Goal: Information Seeking & Learning: Learn about a topic

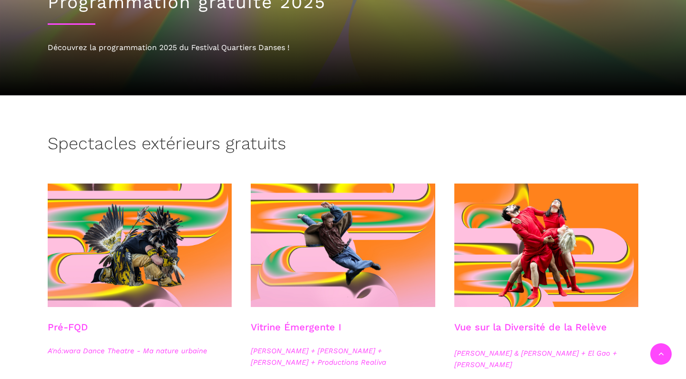
scroll to position [183, 0]
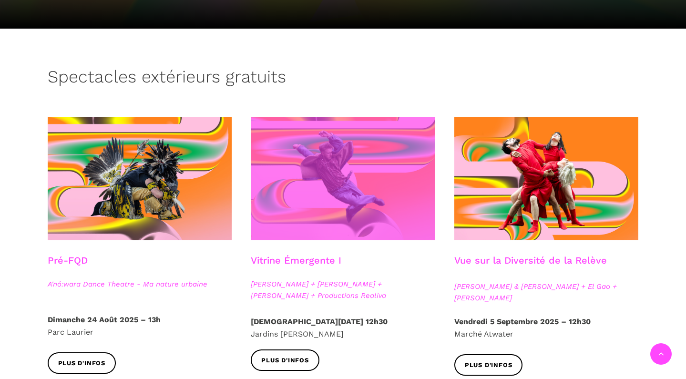
click at [340, 181] on span at bounding box center [343, 178] width 184 height 123
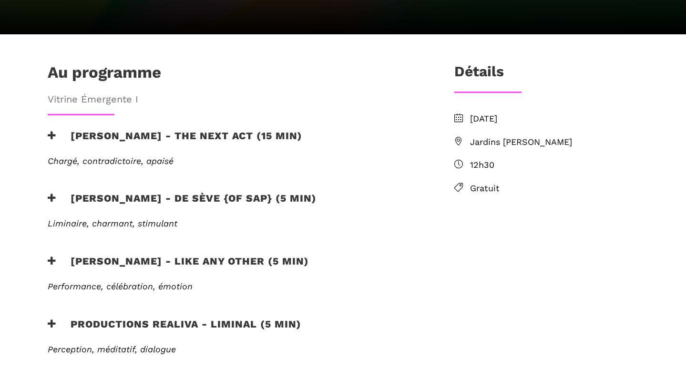
scroll to position [306, 0]
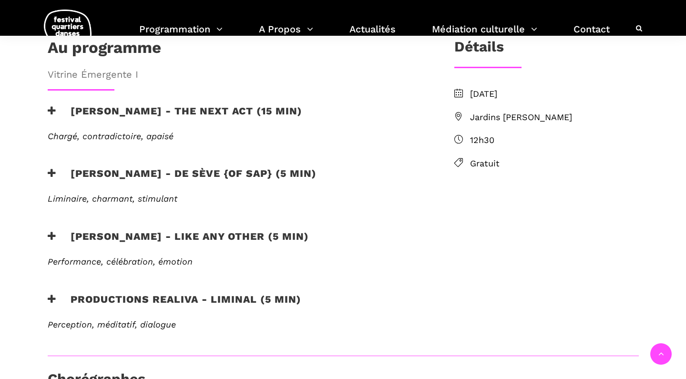
click at [138, 167] on h3 "Lamont - de sève {of sap} (5 min)" at bounding box center [182, 179] width 269 height 24
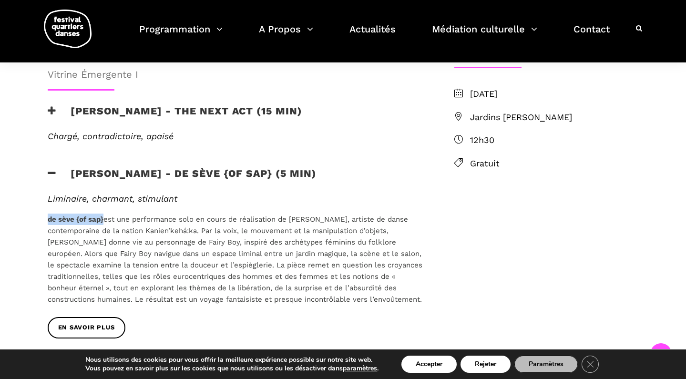
drag, startPoint x: 104, startPoint y: 184, endPoint x: 49, endPoint y: 185, distance: 54.8
click at [49, 215] on span "de sève {of sap} est une performance solo en cours de réalisation de Lamont, ar…" at bounding box center [235, 259] width 374 height 89
copy strong "de sève {of sap}"
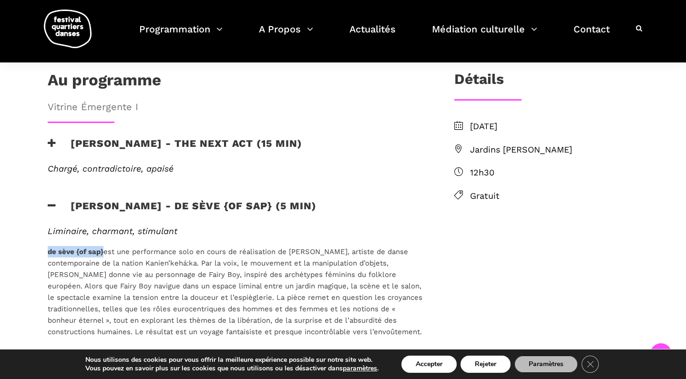
scroll to position [275, 0]
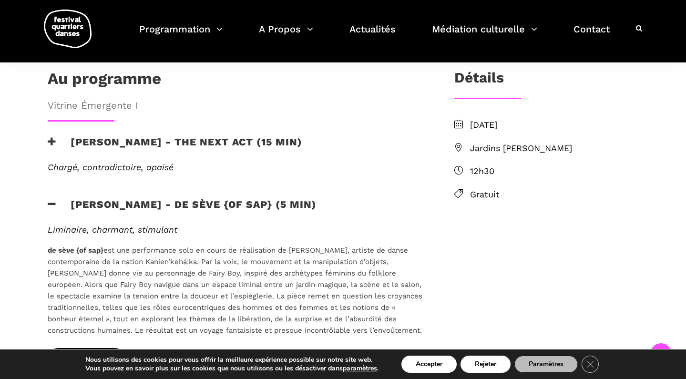
click at [192, 224] on div "Liminaire, charmant, stimulant de sève {of sap} est une performance solo en cou…" at bounding box center [235, 279] width 375 height 111
click at [40, 198] on div "Lamont - de sève {of sap} (5 min)" at bounding box center [235, 211] width 394 height 26
click at [46, 198] on div "Lamont - de sève {of sap} (5 min)" at bounding box center [235, 211] width 394 height 26
click at [55, 184] on div "EN SAVOIR PLUS" at bounding box center [235, 191] width 394 height 14
click at [53, 199] on icon at bounding box center [52, 204] width 9 height 10
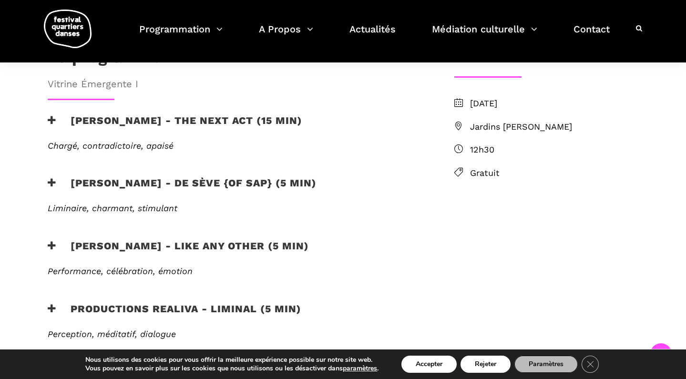
scroll to position [304, 0]
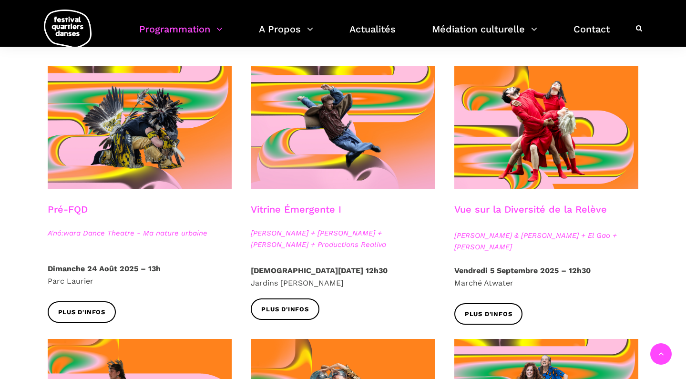
scroll to position [312, 0]
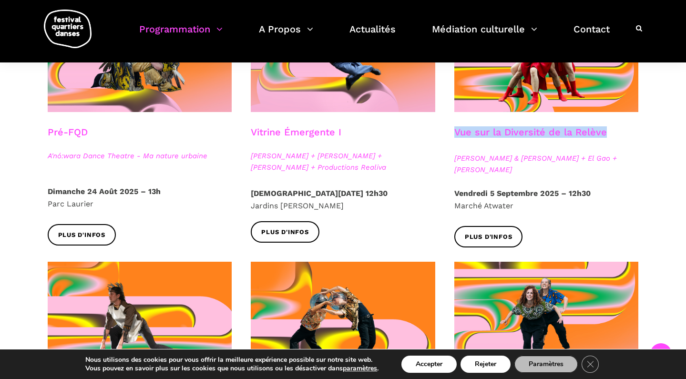
drag, startPoint x: 611, startPoint y: 131, endPoint x: 454, endPoint y: 130, distance: 157.2
click at [454, 130] on div "Vue sur la Diversité de la Relève" at bounding box center [546, 138] width 184 height 24
copy h3 "Vue sur la Diversité de la Relève"
